Goal: Go to known website: Access a specific website the user already knows

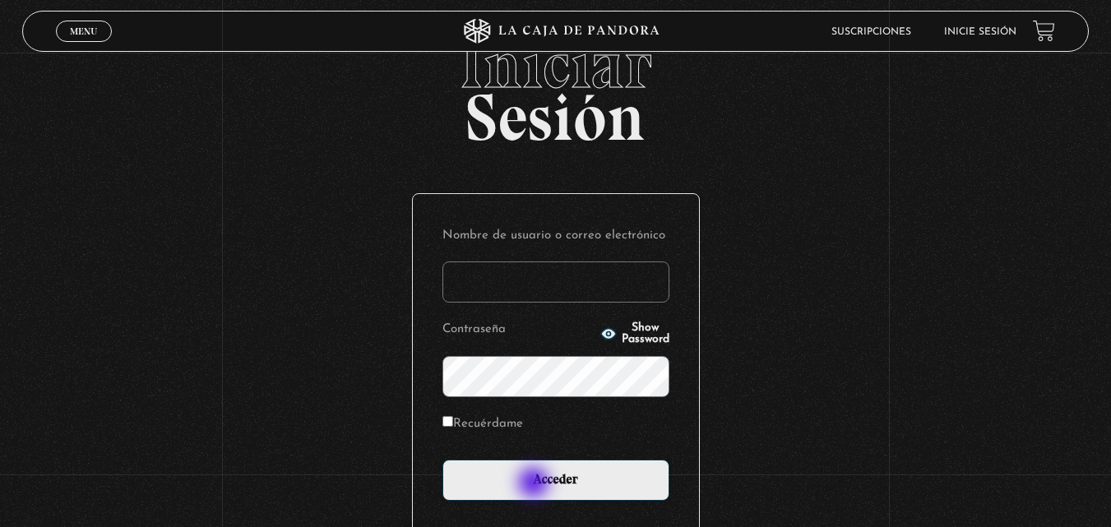
scroll to position [82, 0]
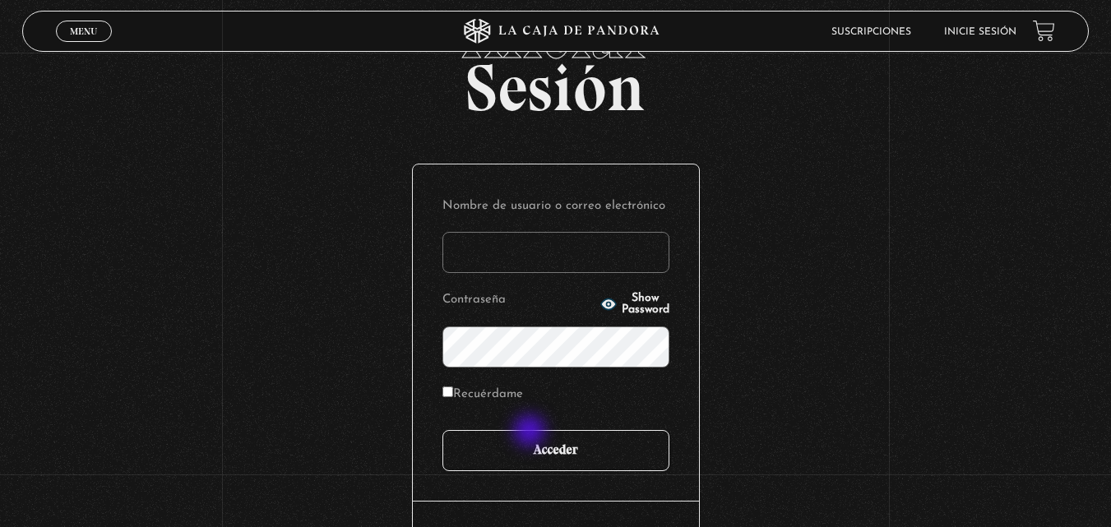
type input "[PERSON_NAME]"
click at [546, 451] on input "Acceder" at bounding box center [555, 450] width 227 height 41
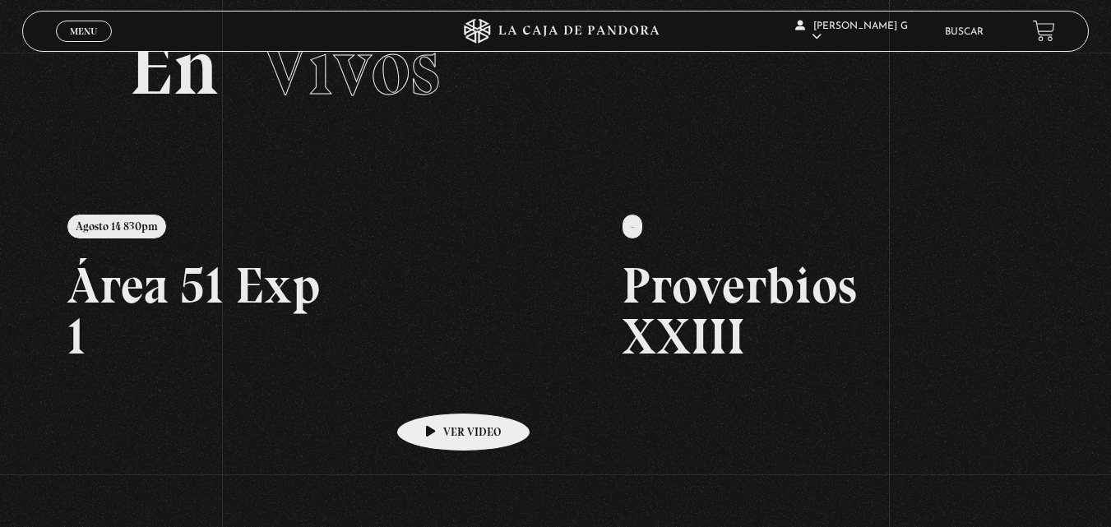
scroll to position [247, 0]
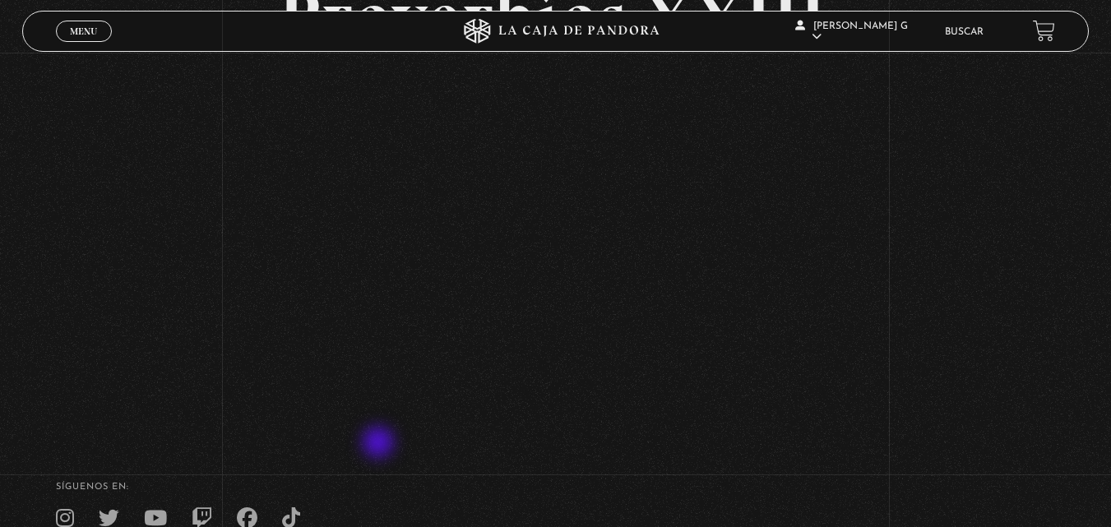
scroll to position [164, 0]
